Goal: Find specific page/section: Find specific page/section

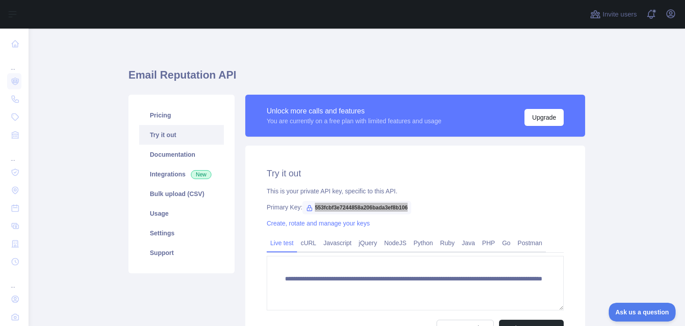
scroll to position [52, 0]
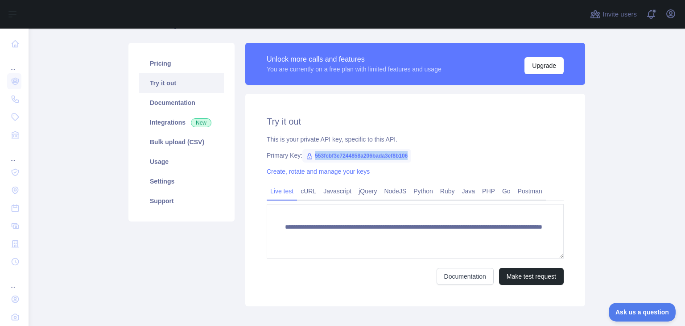
click at [389, 155] on span "553fcbf3e7244858a206bada3ef8b106" at bounding box center [356, 155] width 109 height 13
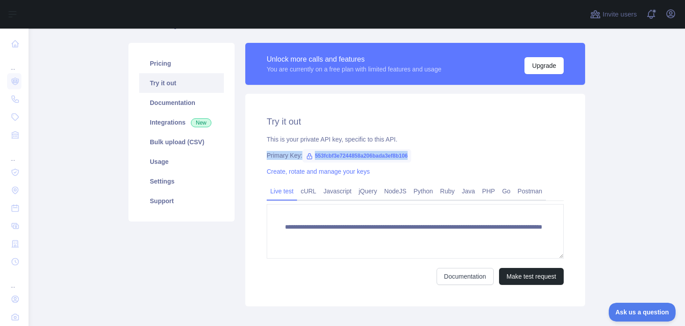
click at [389, 155] on span "553fcbf3e7244858a206bada3ef8b106" at bounding box center [356, 155] width 109 height 13
click at [354, 154] on span "553fcbf3e7244858a206bada3ef8b106" at bounding box center [356, 155] width 109 height 13
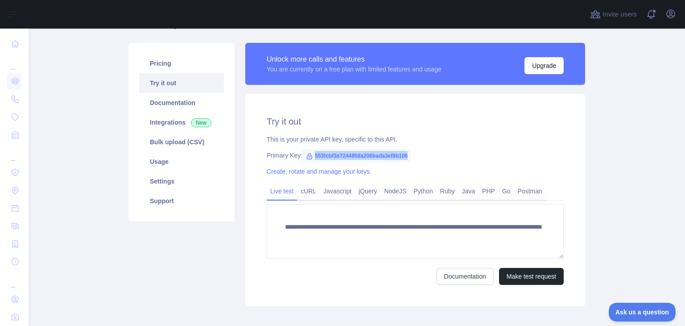
click at [430, 154] on div "Primary Key: 553fcbf3e7244858a206bada3ef8b106" at bounding box center [415, 155] width 297 height 9
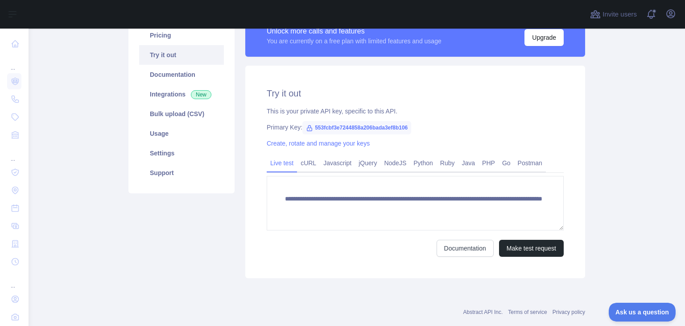
scroll to position [0, 0]
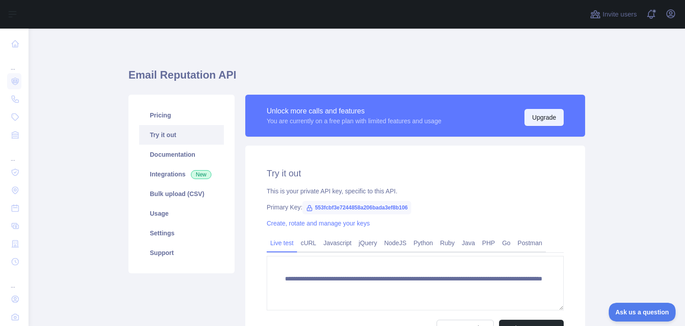
click at [545, 116] on button "Upgrade" at bounding box center [543, 117] width 39 height 17
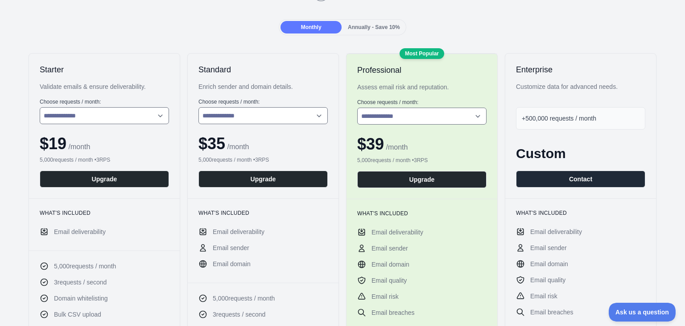
scroll to position [133, 0]
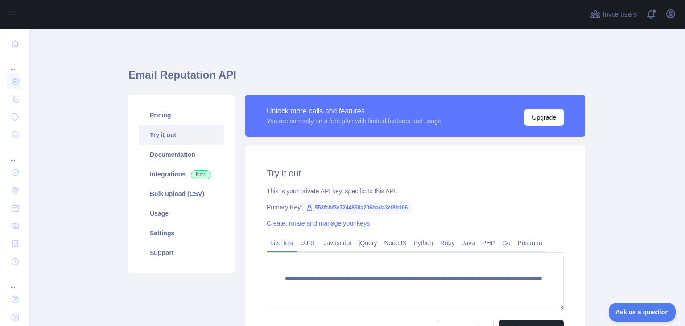
click at [358, 208] on span "553fcbf3e7244858a206bada3ef8b106" at bounding box center [356, 207] width 109 height 13
copy span "553fcbf3e7244858a206bada3ef8b106"
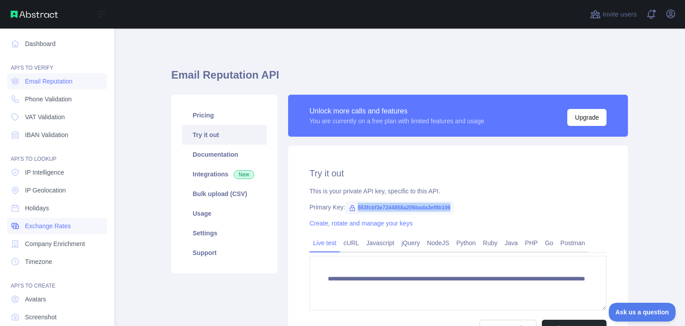
scroll to position [49, 0]
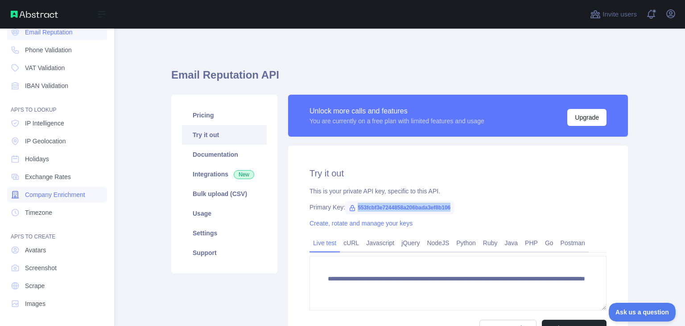
click at [54, 187] on link "Company Enrichment" at bounding box center [57, 194] width 100 height 16
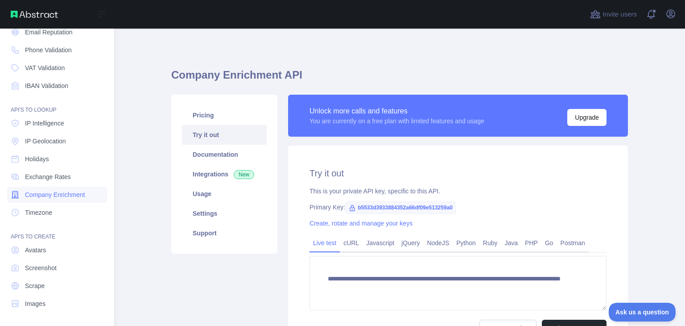
click at [36, 195] on span "Company Enrichment" at bounding box center [55, 194] width 60 height 9
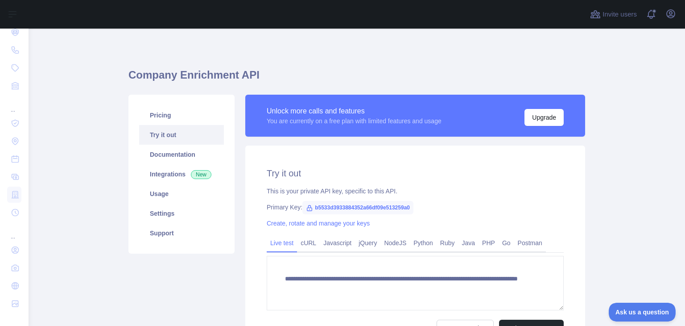
click at [371, 206] on span "b5533d3933884352a66df09e513259a0" at bounding box center [357, 207] width 111 height 13
copy span "b5533d3933884352a66df09e513259a0"
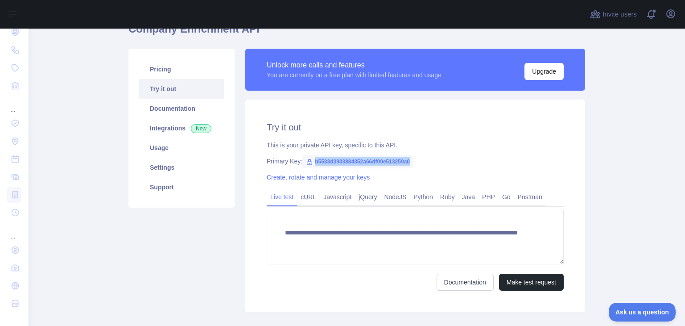
scroll to position [46, 0]
click at [375, 160] on span "b5533d3933884352a66df09e513259a0" at bounding box center [357, 160] width 111 height 13
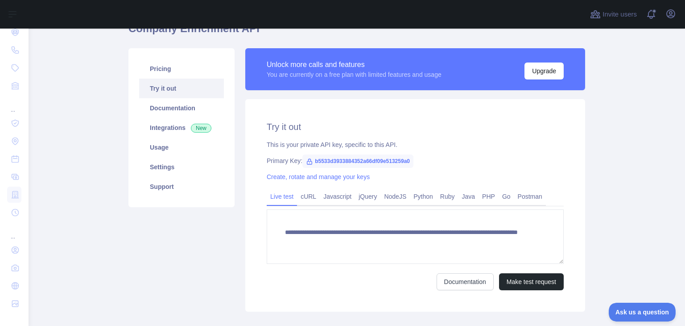
click at [375, 160] on span "b5533d3933884352a66df09e513259a0" at bounding box center [357, 160] width 111 height 13
